Goal: Task Accomplishment & Management: Complete application form

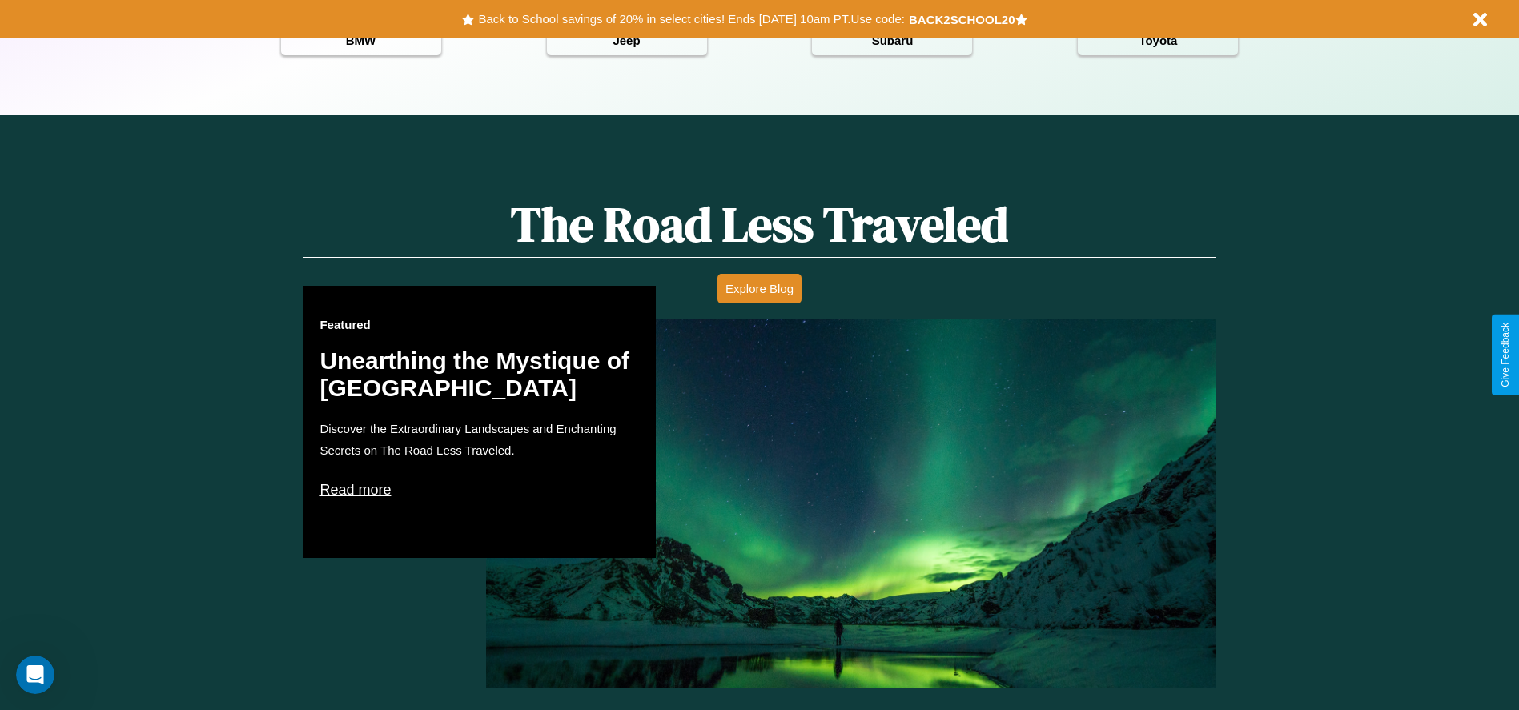
scroll to position [2298, 0]
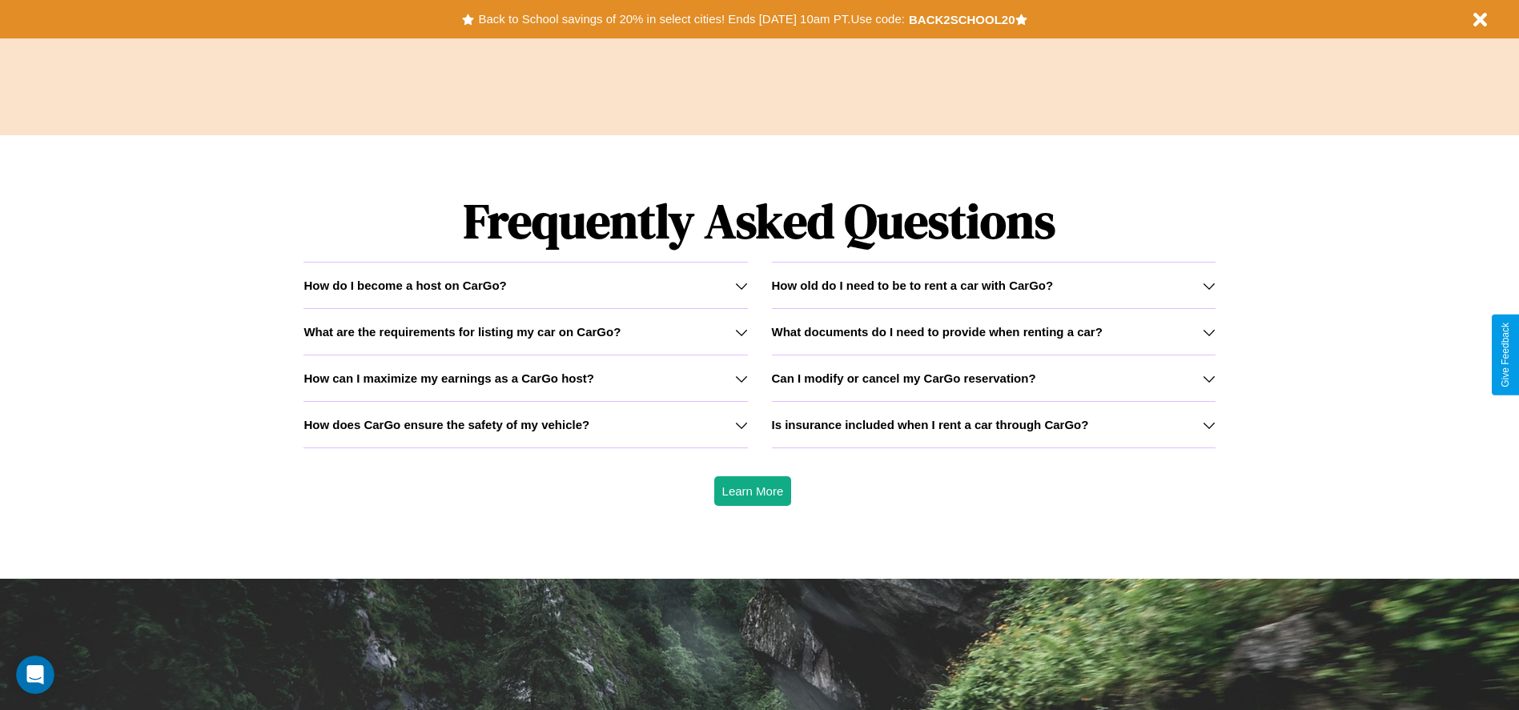
click at [1209, 285] on icon at bounding box center [1209, 286] width 13 height 13
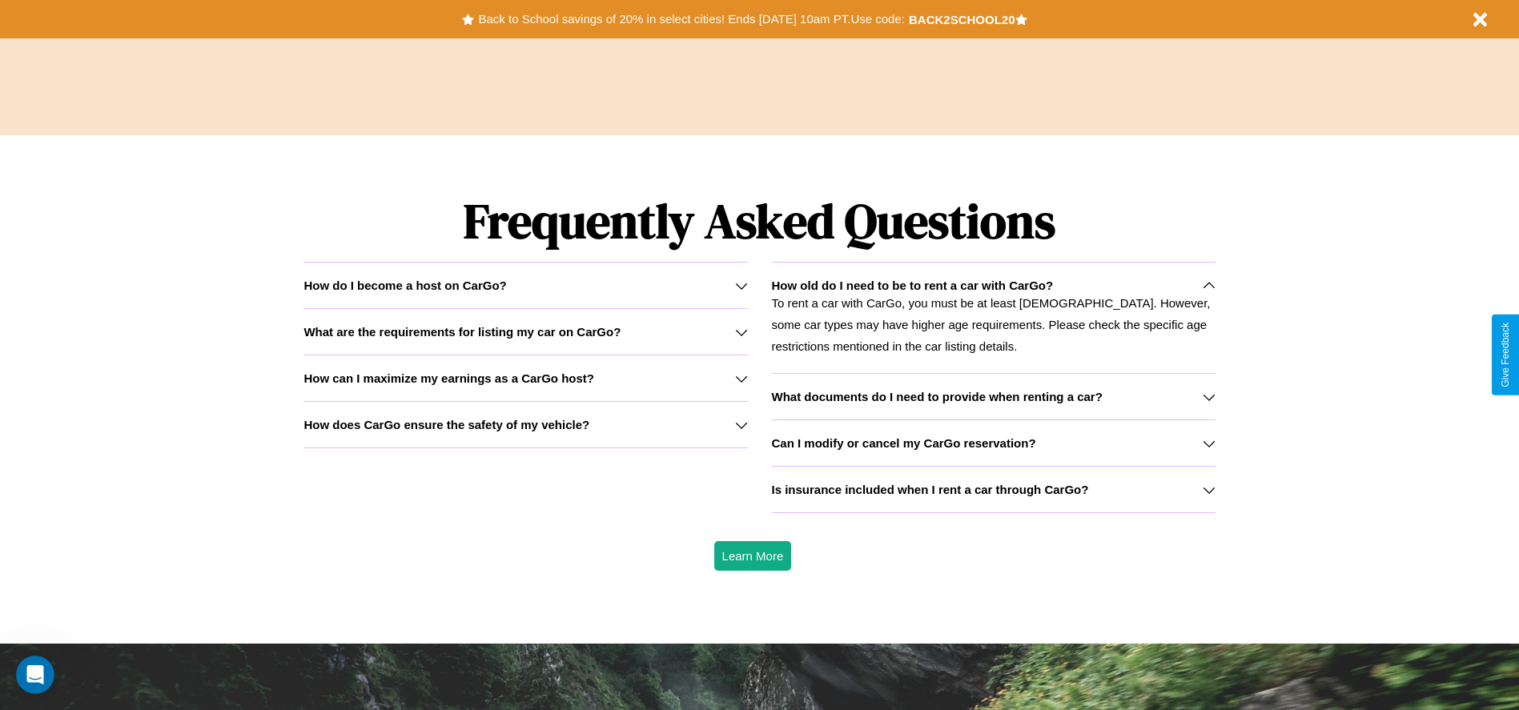
click at [525, 378] on h3 "How can I maximize my earnings as a CarGo host?" at bounding box center [449, 379] width 291 height 14
click at [525, 285] on div "How do I become a host on CarGo?" at bounding box center [526, 286] width 444 height 14
click at [993, 489] on h3 "Is insurance included when I rent a car through CarGo?" at bounding box center [930, 490] width 317 height 14
click at [741, 378] on icon at bounding box center [741, 378] width 13 height 13
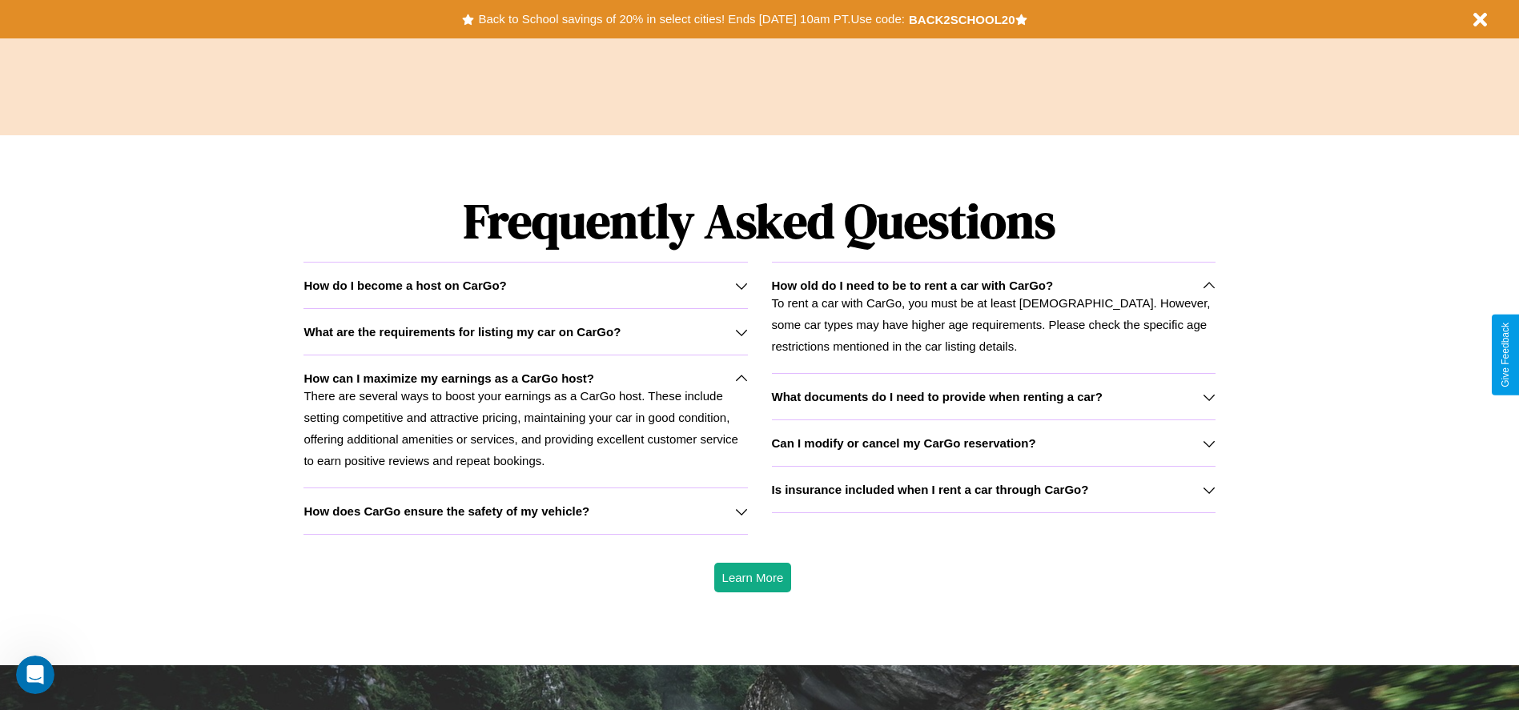
click at [525, 332] on h3 "What are the requirements for listing my car on CarGo?" at bounding box center [462, 332] width 317 height 14
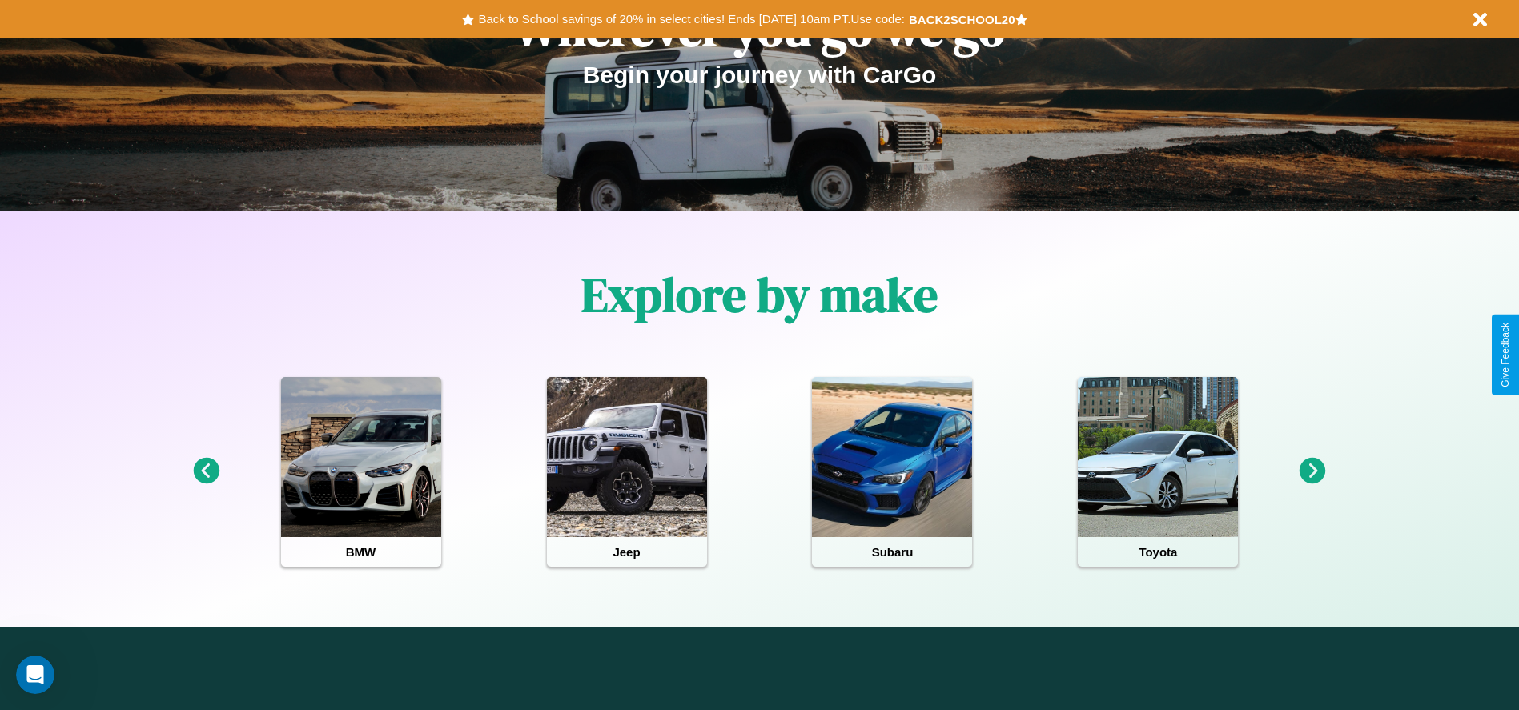
scroll to position [0, 0]
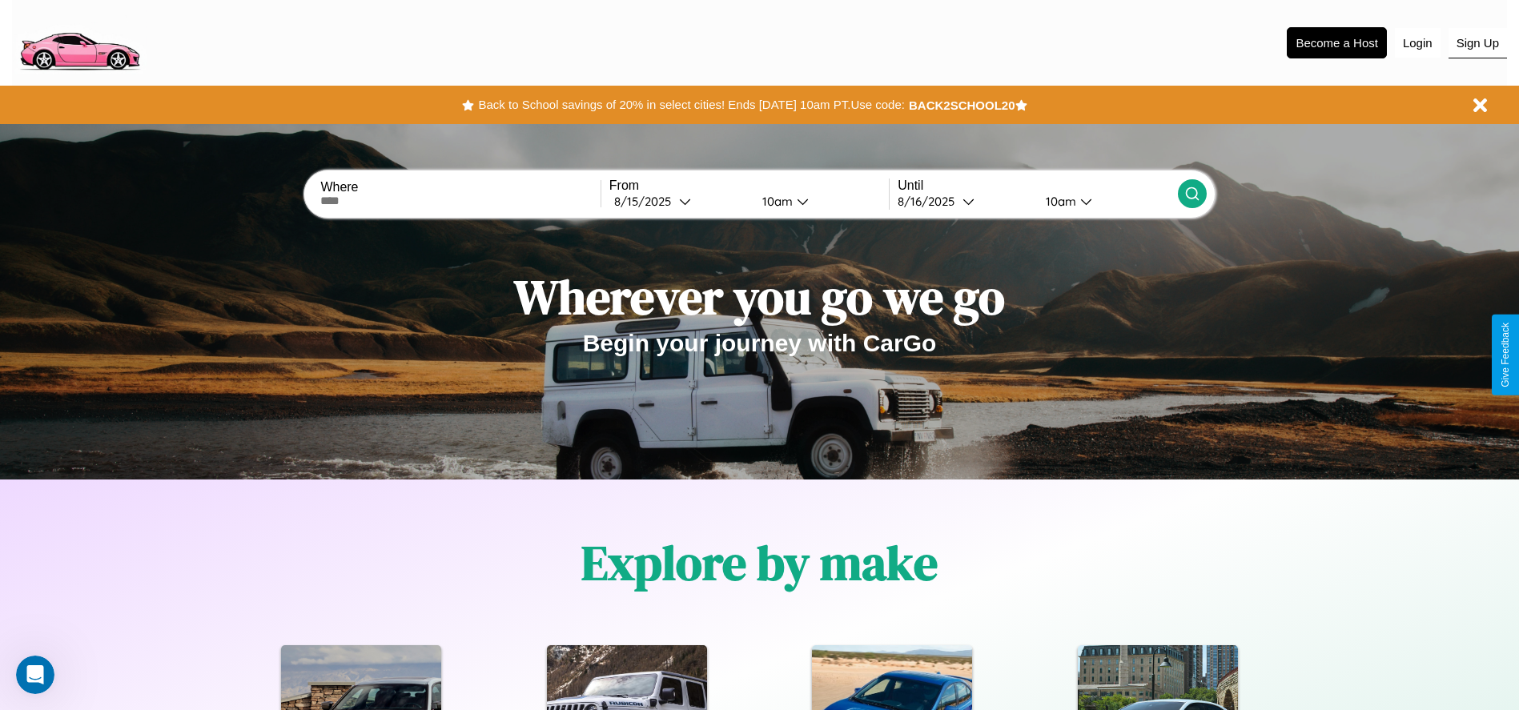
click at [1478, 42] on button "Sign Up" at bounding box center [1478, 43] width 58 height 30
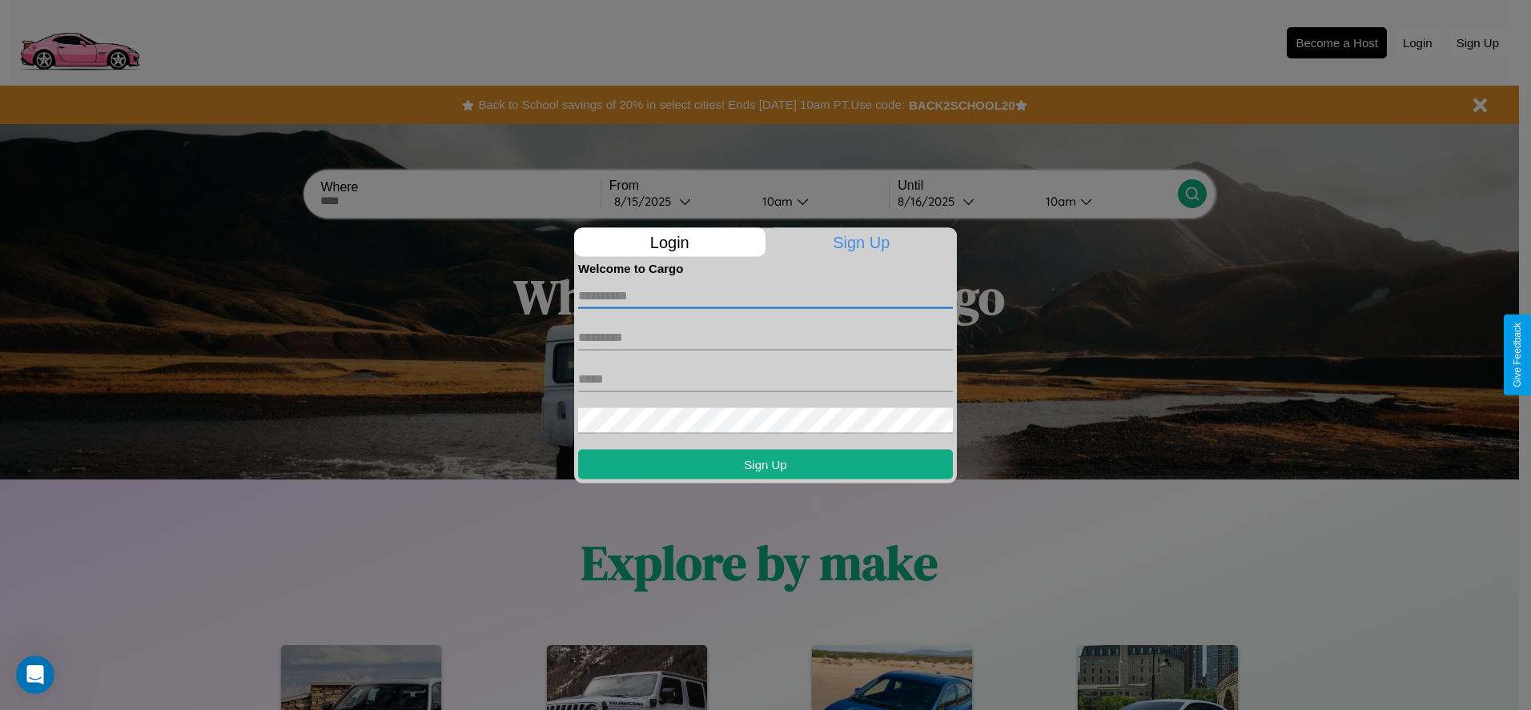
click at [766, 296] on input "text" at bounding box center [765, 296] width 375 height 26
type input "******"
click at [766, 337] on input "text" at bounding box center [765, 337] width 375 height 26
type input "*****"
click at [766, 379] on input "text" at bounding box center [765, 379] width 375 height 26
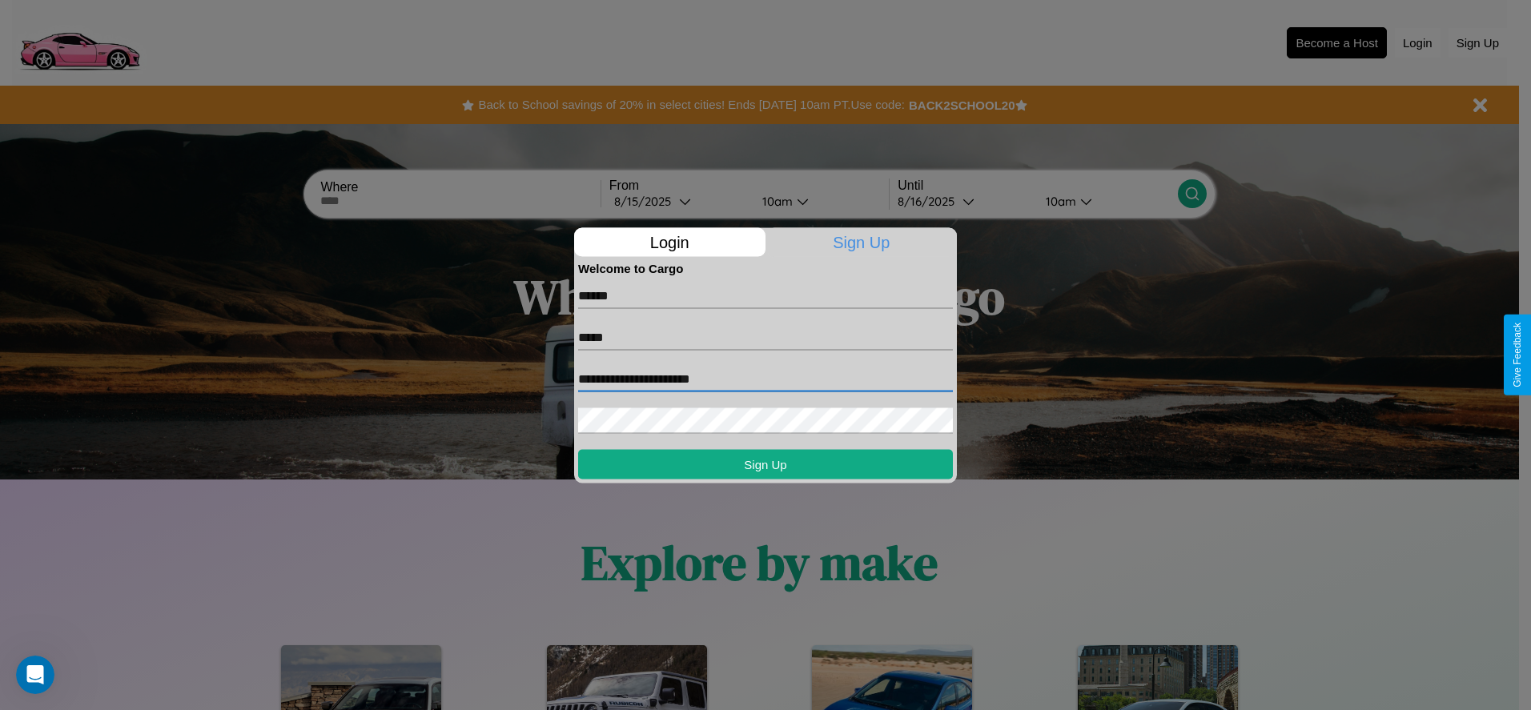
type input "**********"
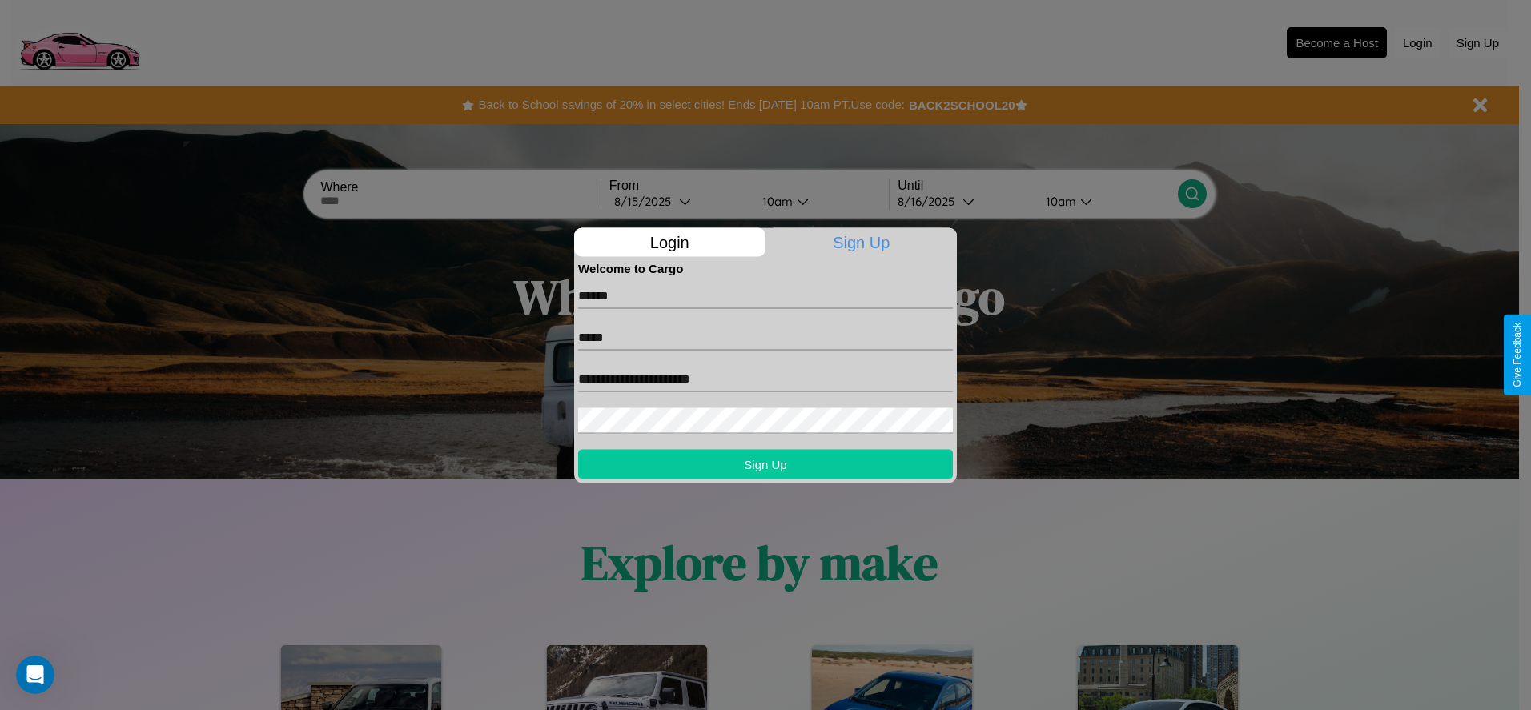
click at [766, 464] on button "Sign Up" at bounding box center [765, 464] width 375 height 30
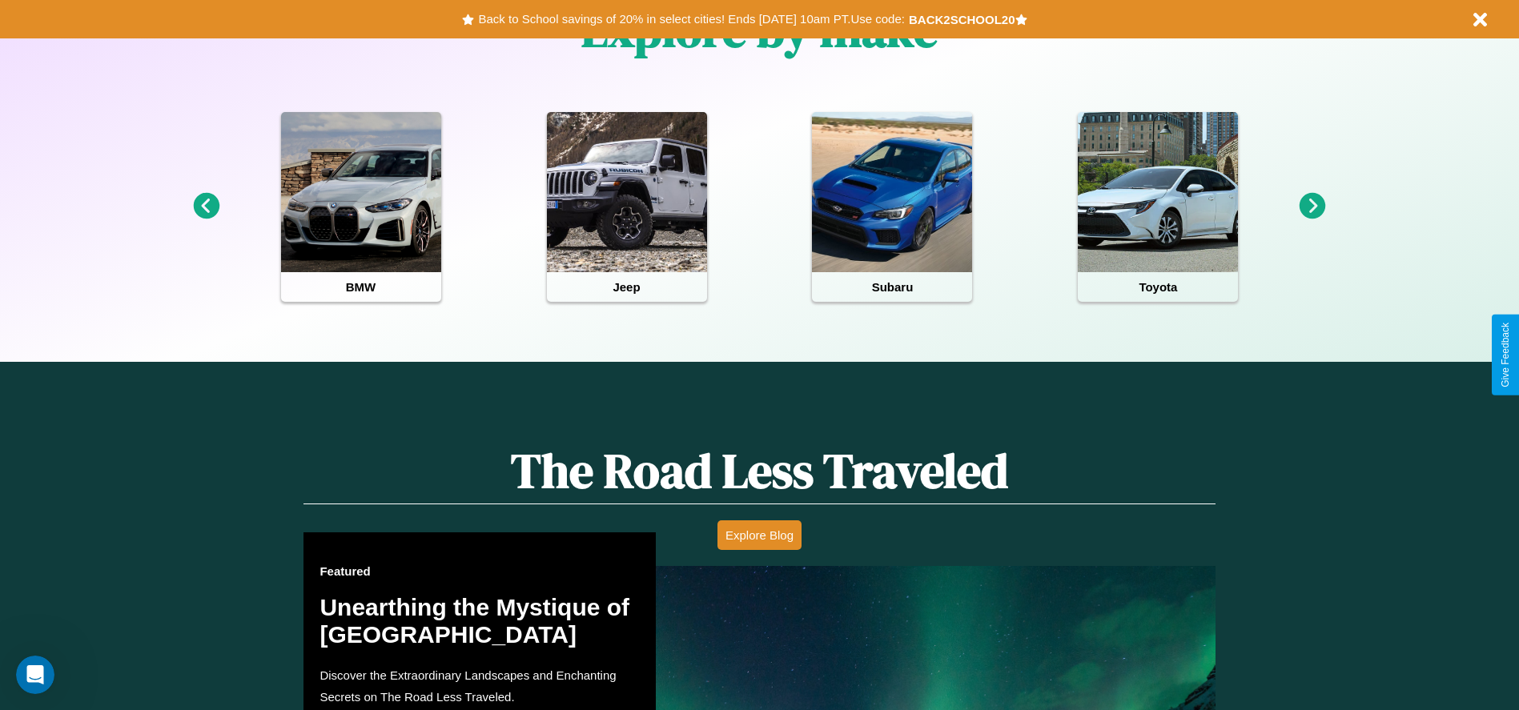
scroll to position [1746, 0]
